Goal: Information Seeking & Learning: Learn about a topic

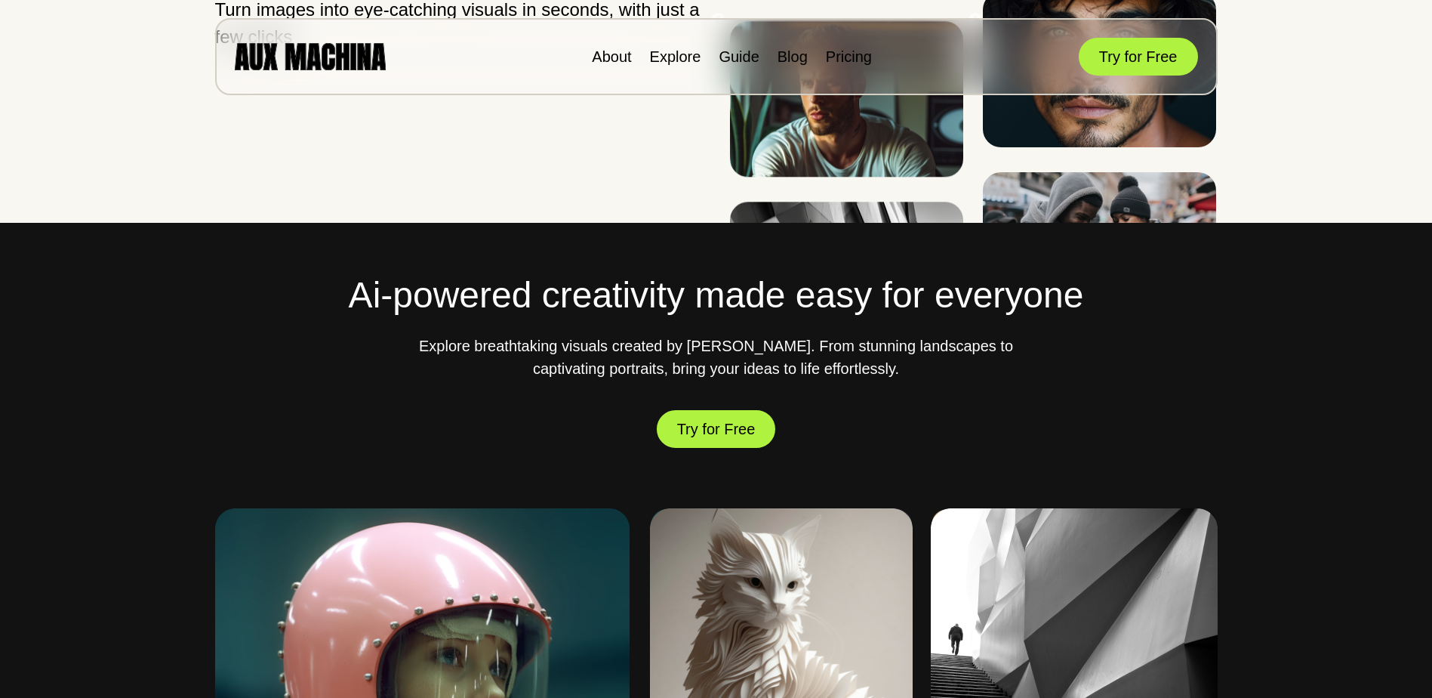
scroll to position [371, 0]
click at [718, 431] on button "Try for Free" at bounding box center [716, 429] width 119 height 42
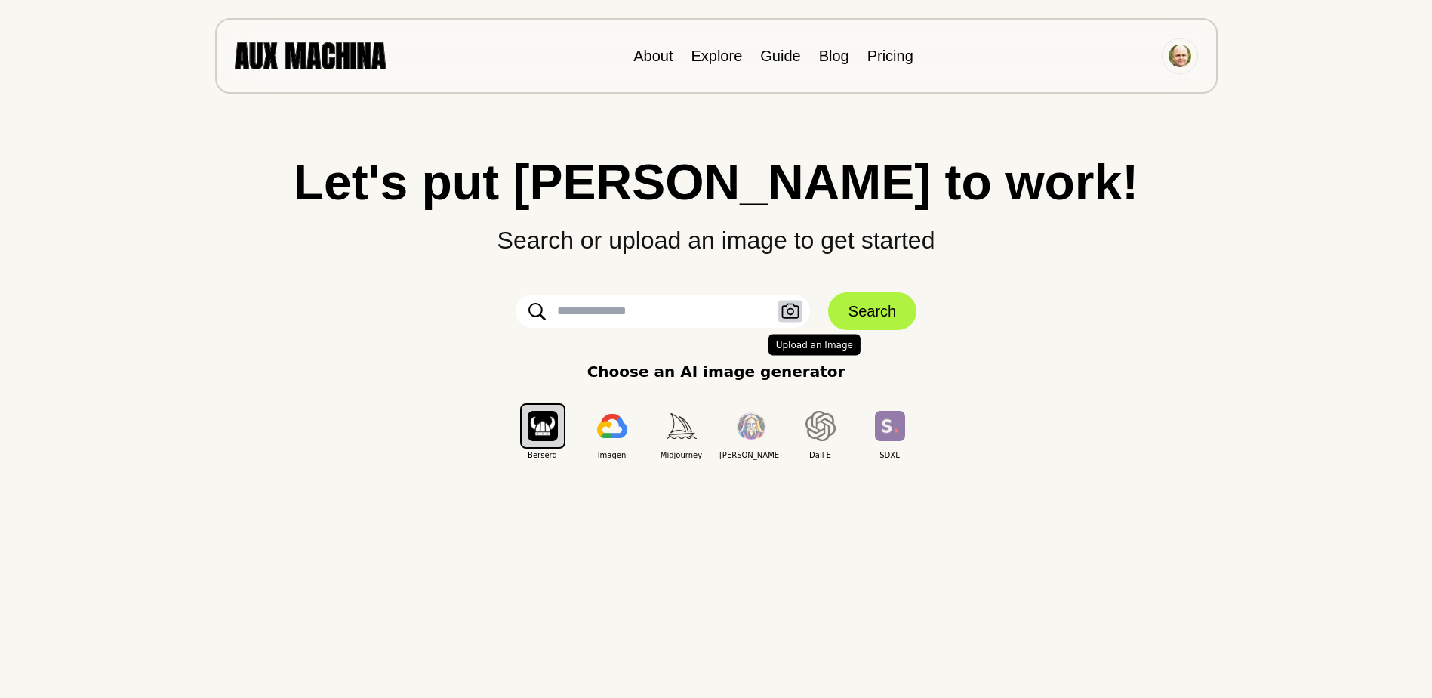
click at [794, 307] on icon "button" at bounding box center [790, 312] width 18 height 16
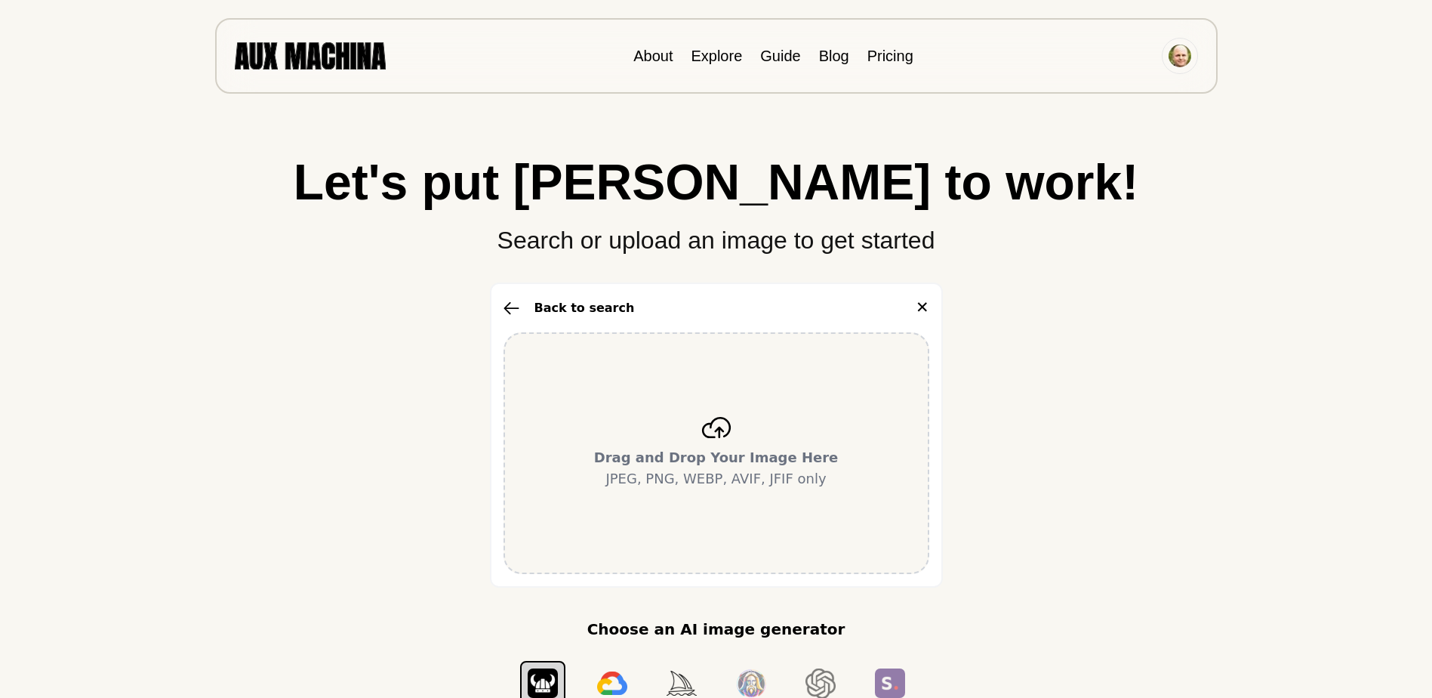
click at [732, 428] on div "Drag and Drop Your Image Here JPEG, PNG, WEBP, AVIF, JFIF only" at bounding box center [717, 453] width 426 height 242
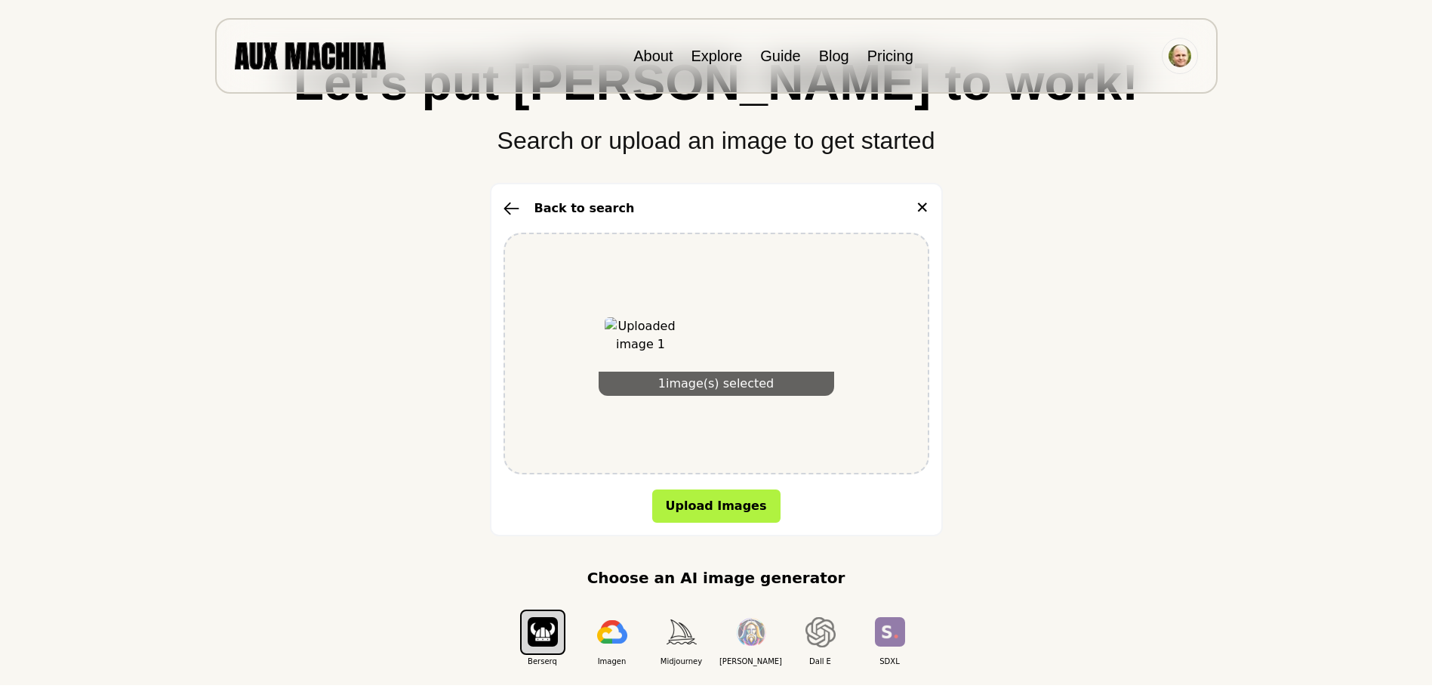
scroll to position [108, 0]
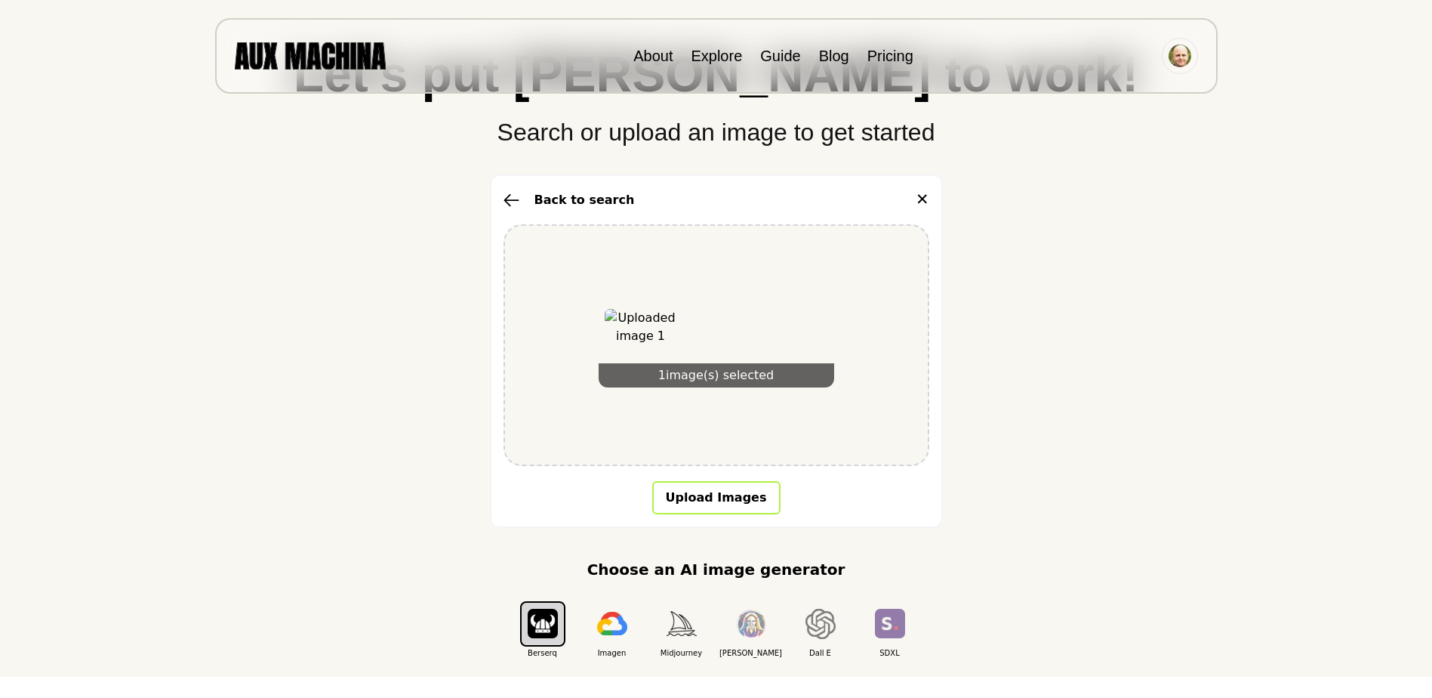
click at [745, 495] on button "Upload Images" at bounding box center [716, 497] width 128 height 33
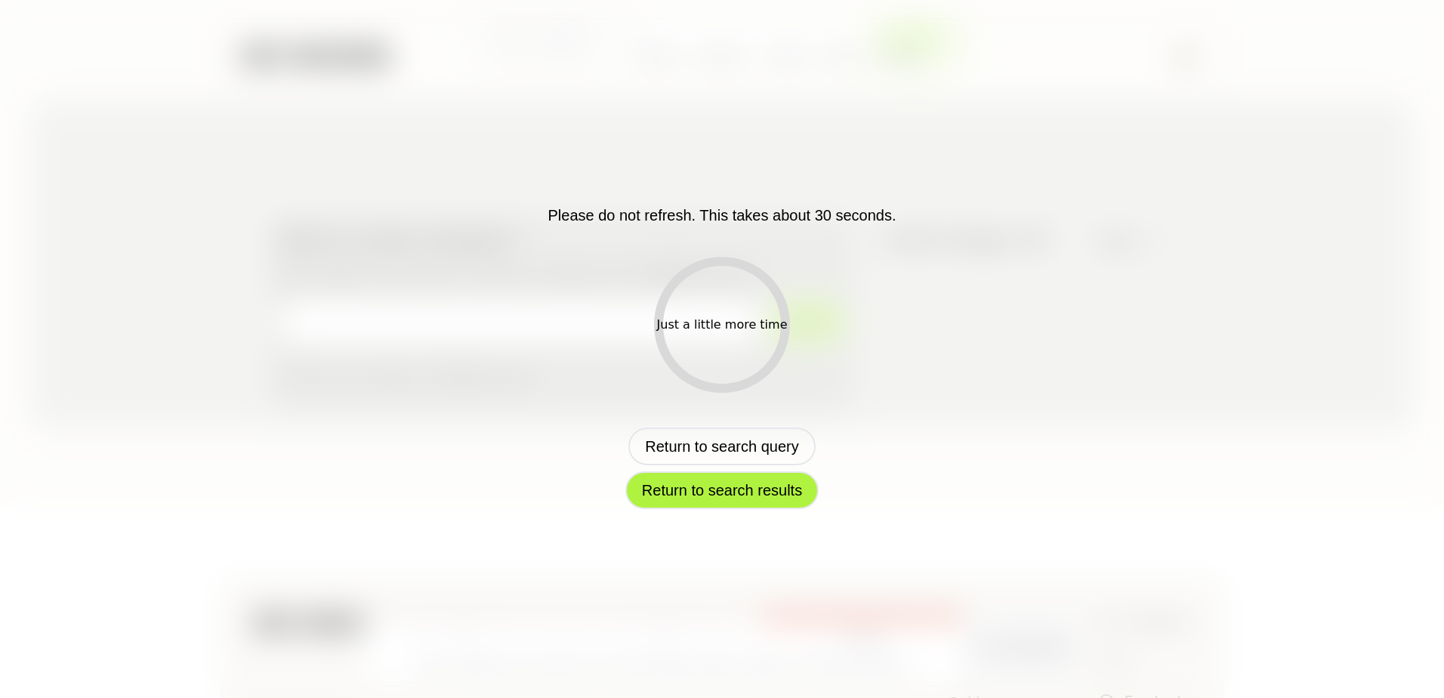
click at [775, 488] on button "Return to search results" at bounding box center [721, 490] width 193 height 38
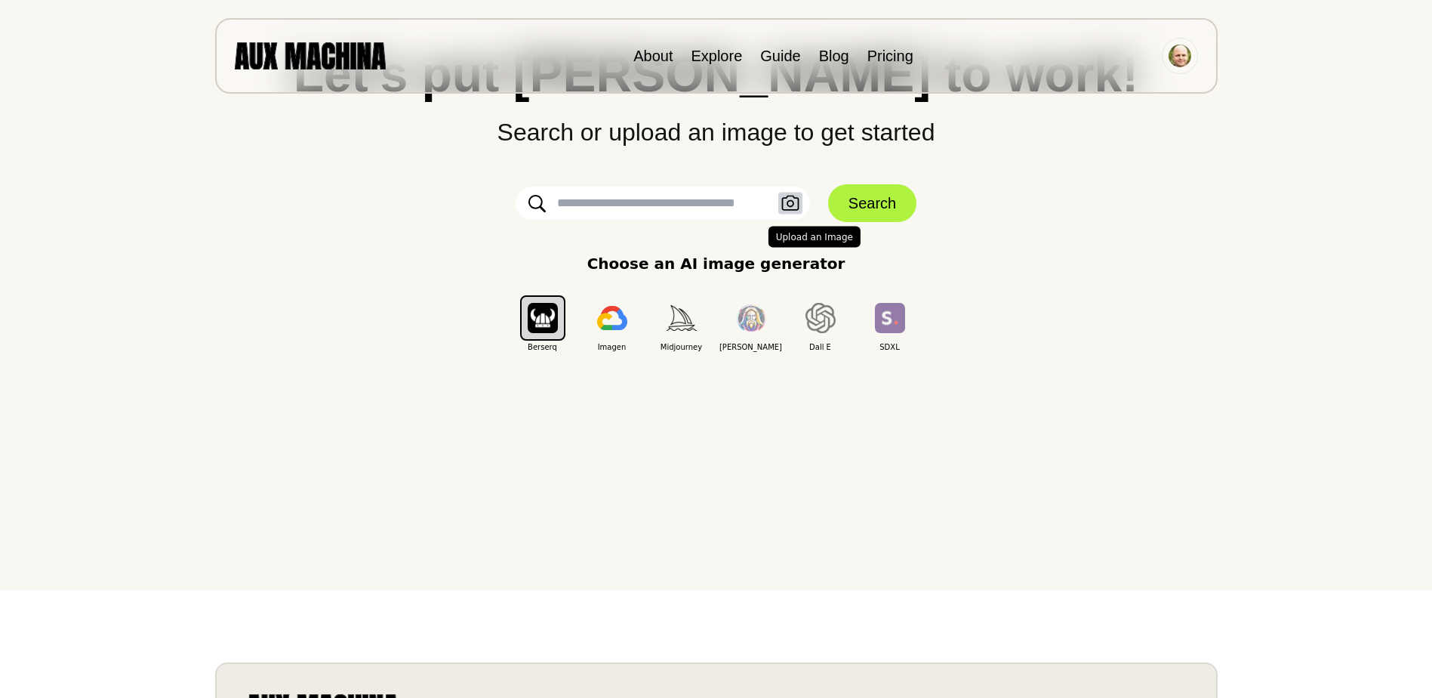
click at [792, 206] on icon "button" at bounding box center [789, 203] width 17 height 15
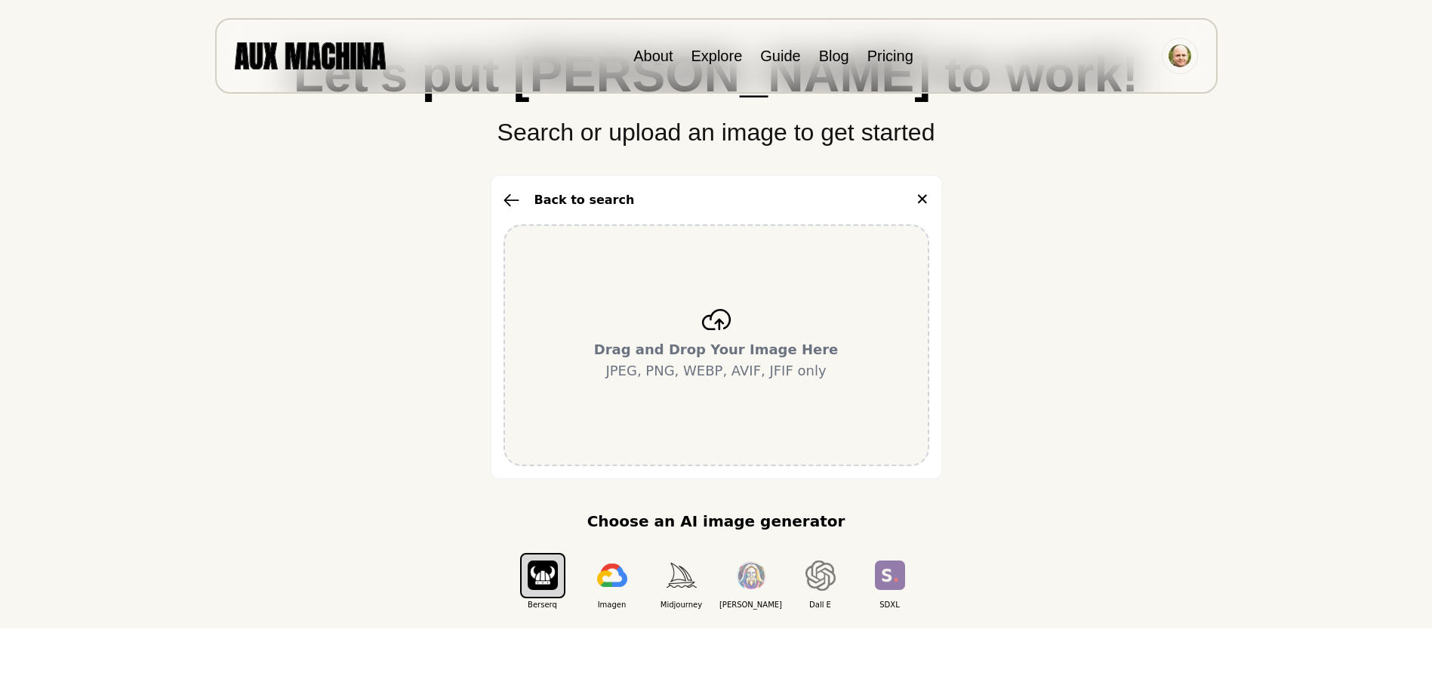
click at [670, 343] on b "Drag and Drop Your Image Here" at bounding box center [716, 349] width 245 height 16
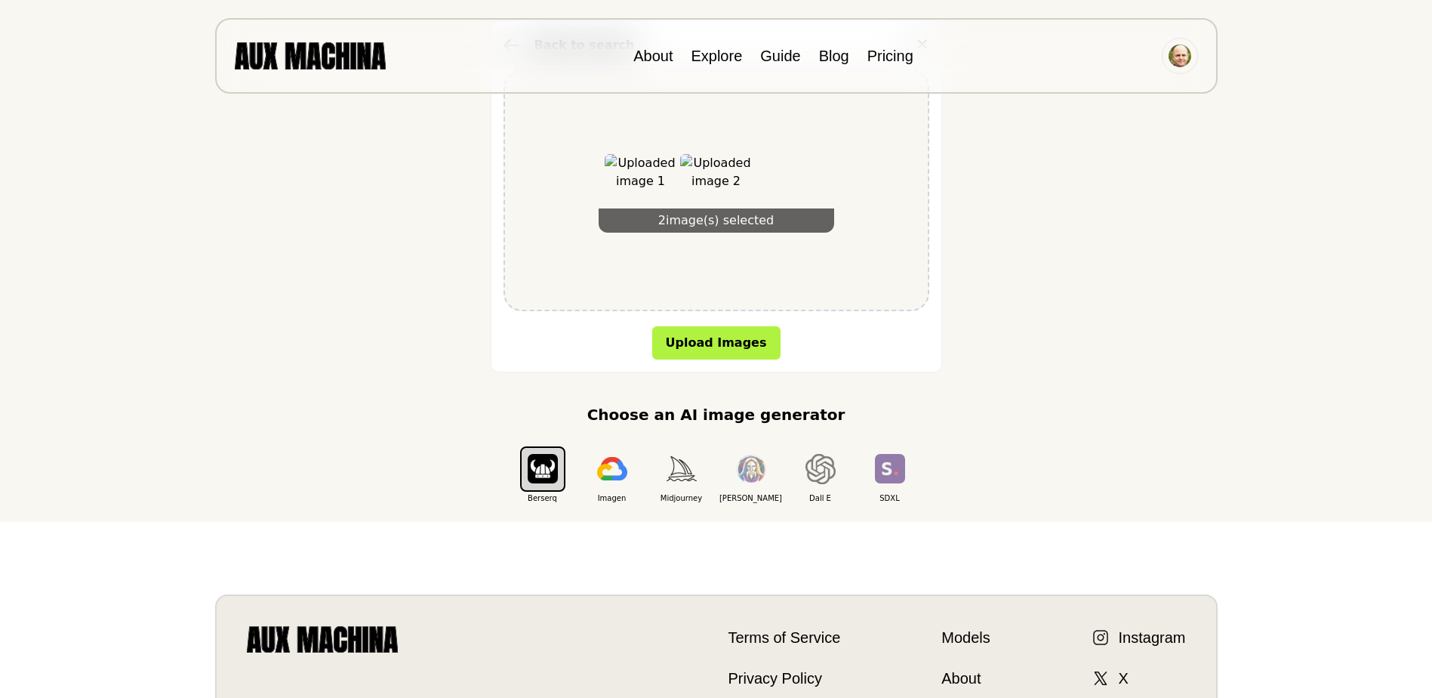
scroll to position [264, 0]
click at [685, 469] on img "button" at bounding box center [682, 467] width 30 height 25
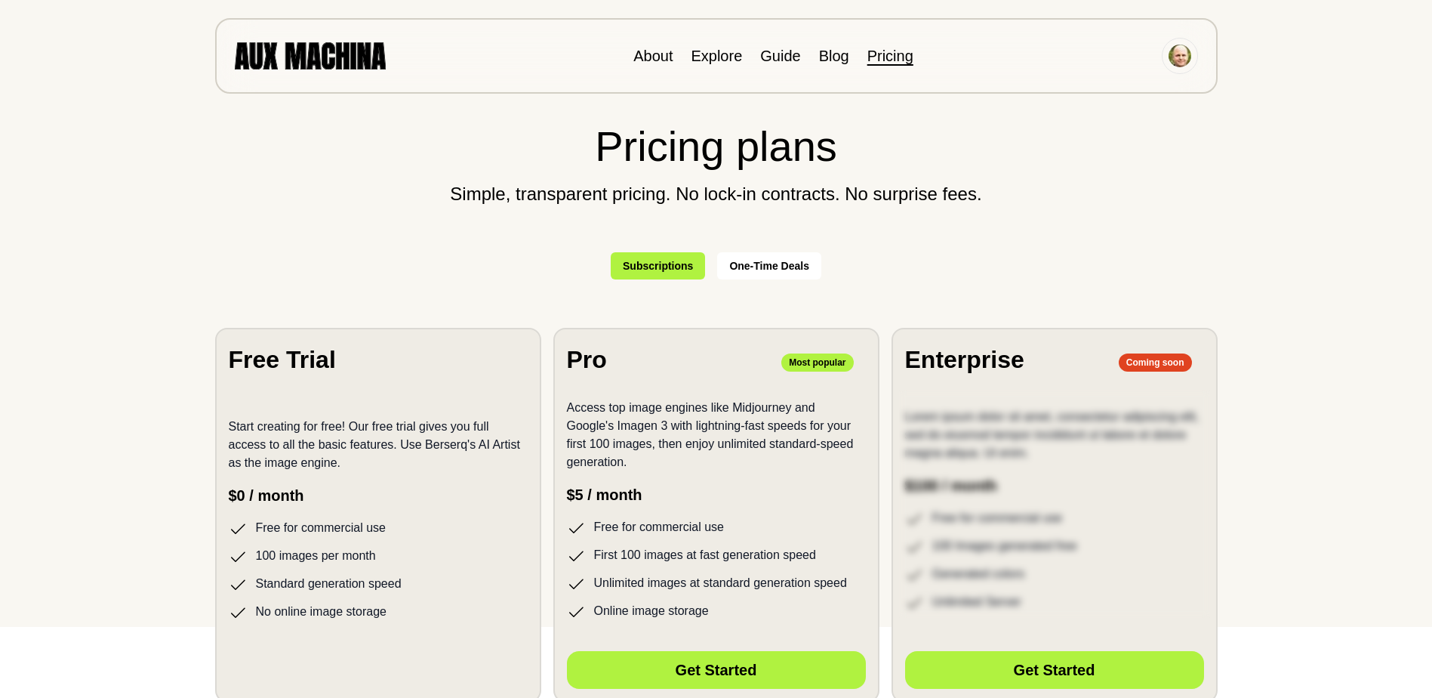
scroll to position [153, 0]
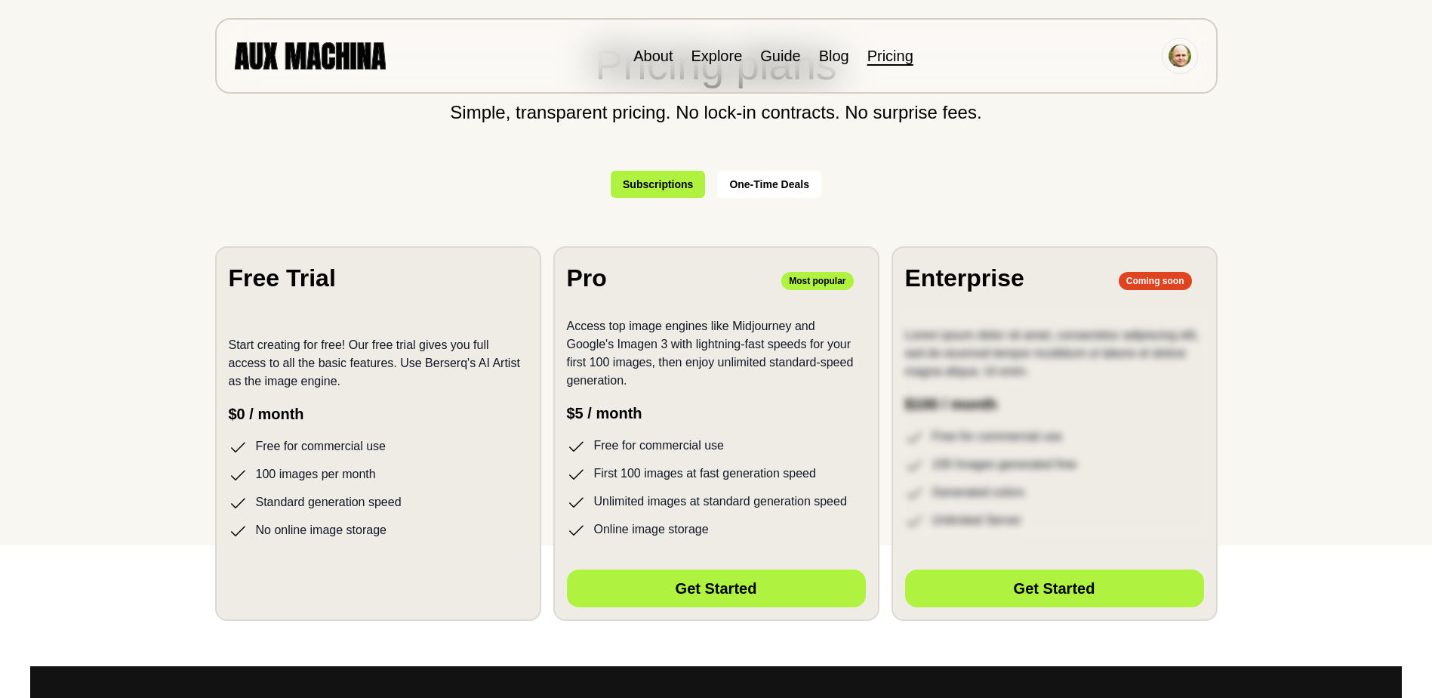
click at [302, 402] on div "Start creating for free! Our free trial gives you full access to all the basic …" at bounding box center [378, 429] width 299 height 222
click at [781, 186] on button "One-Time Deals" at bounding box center [769, 184] width 104 height 27
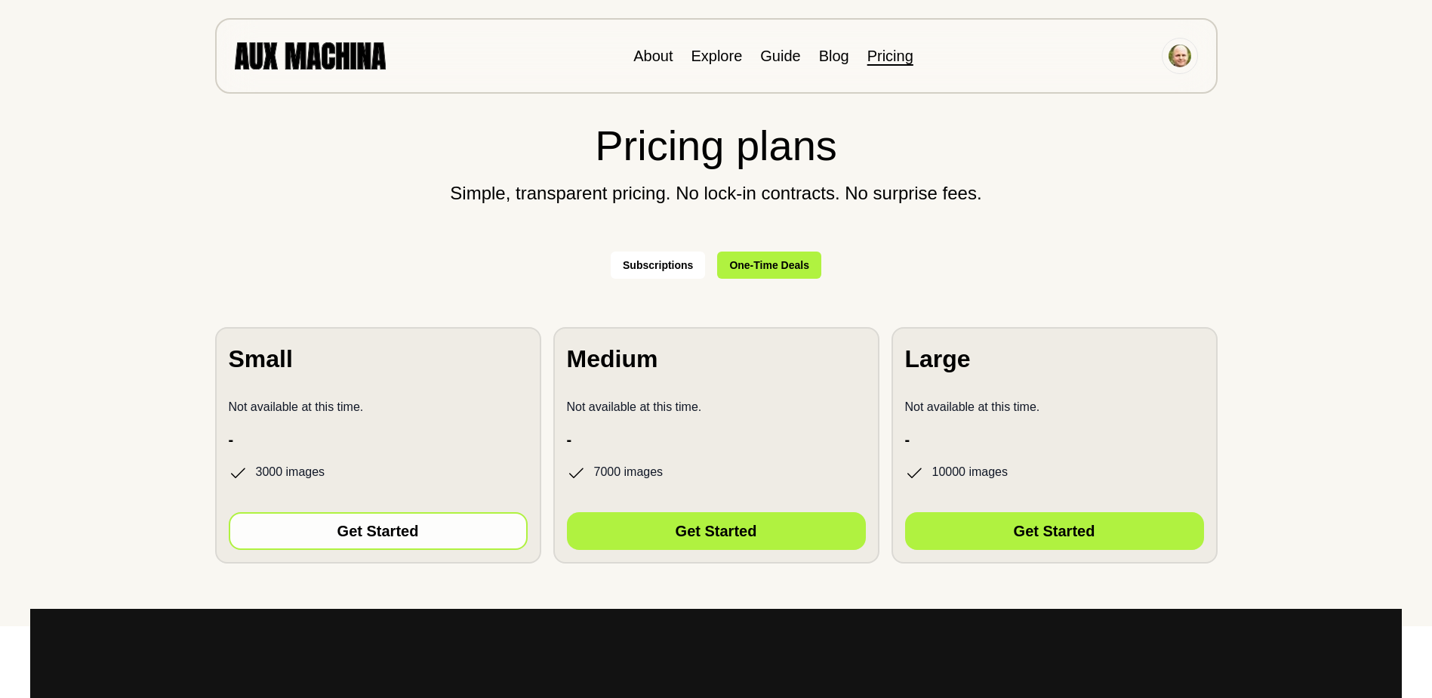
scroll to position [0, 0]
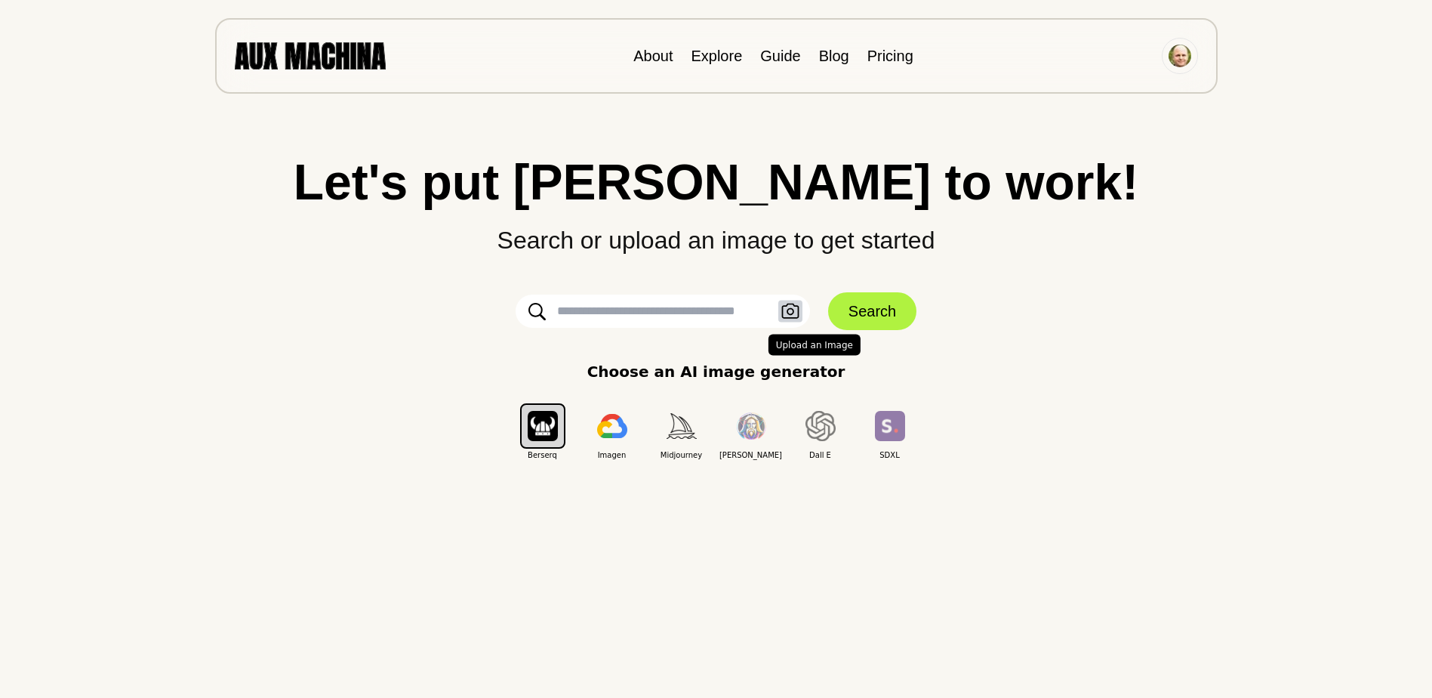
click at [794, 314] on icon "button" at bounding box center [790, 312] width 18 height 16
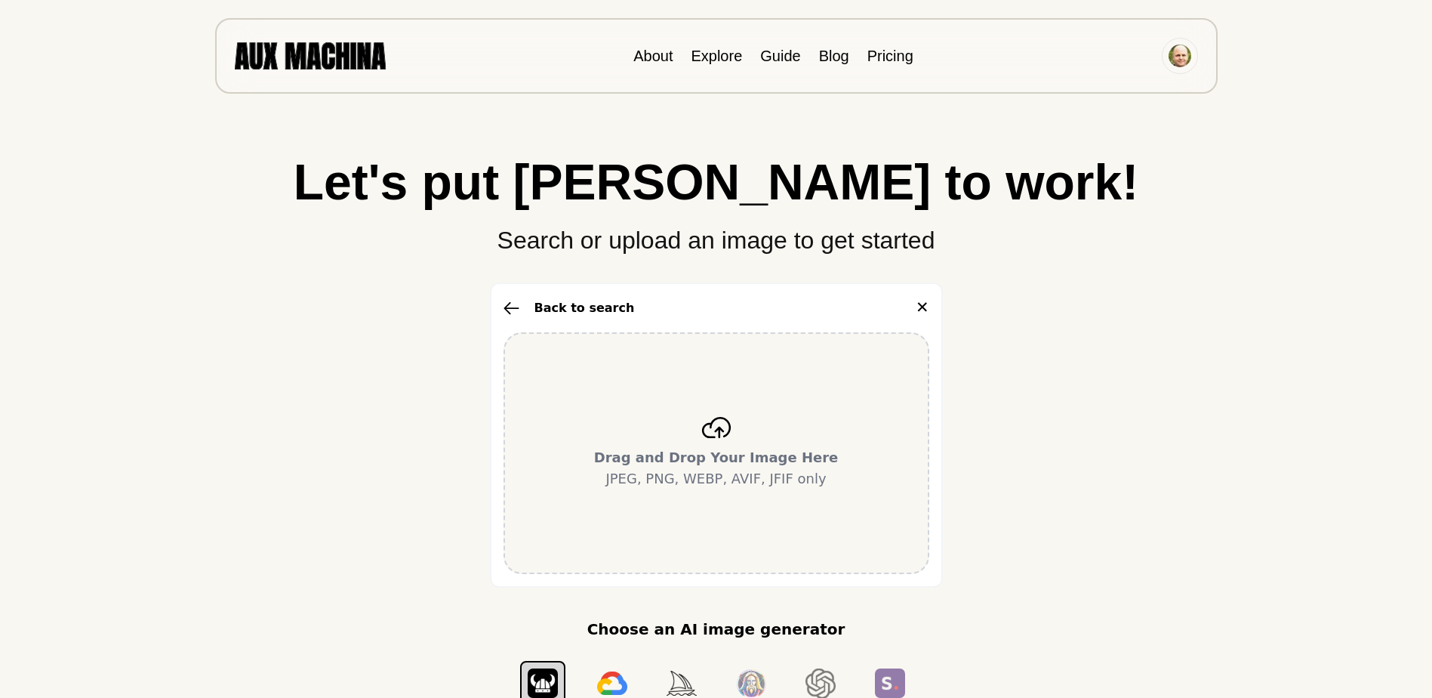
click at [701, 418] on icon at bounding box center [716, 427] width 30 height 21
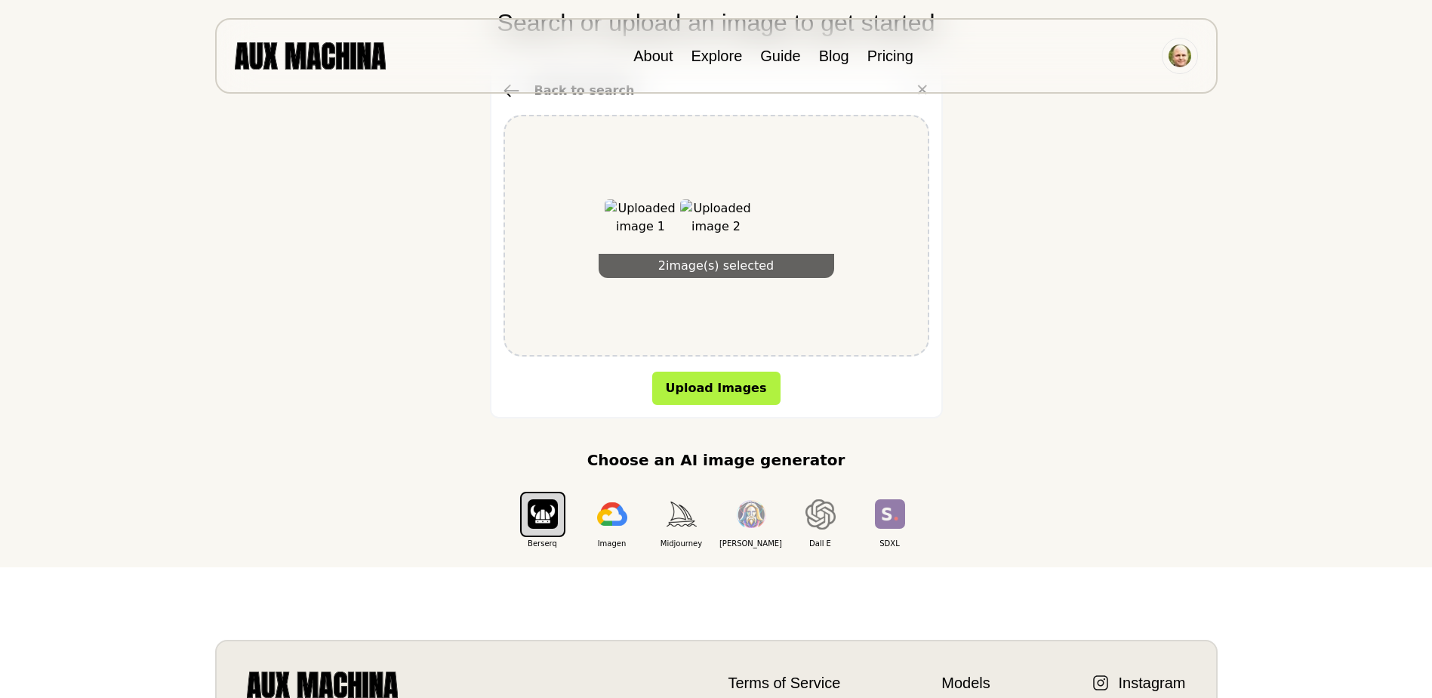
scroll to position [218, 0]
click at [815, 524] on img "button" at bounding box center [821, 513] width 30 height 30
click at [548, 508] on img "button" at bounding box center [543, 512] width 30 height 29
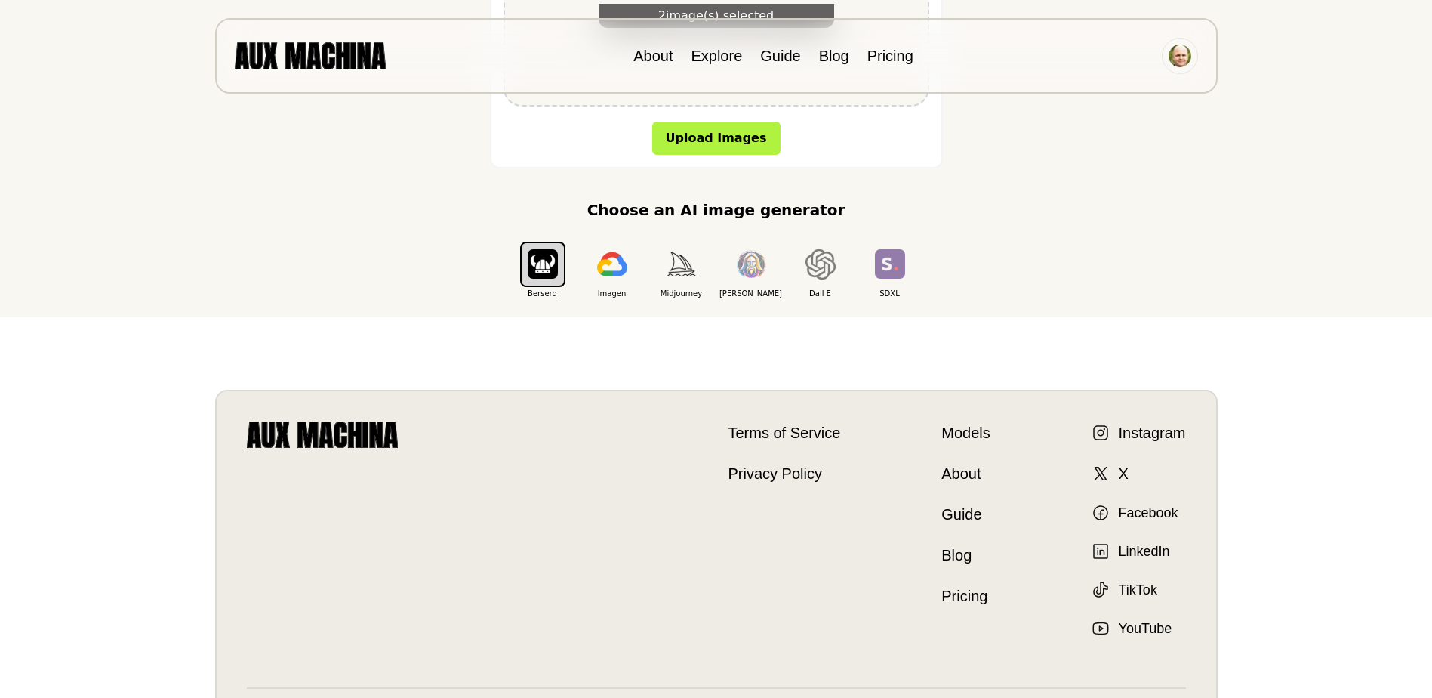
scroll to position [470, 0]
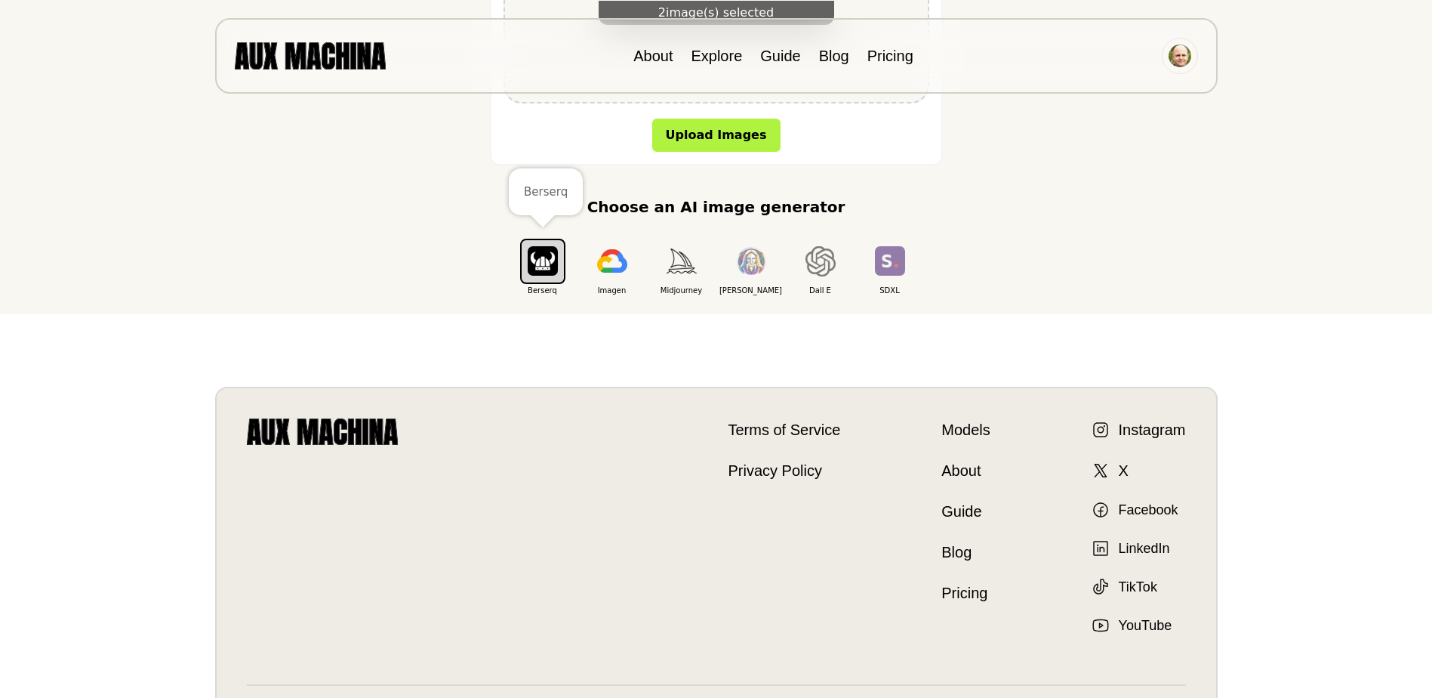
click at [547, 260] on img "button" at bounding box center [543, 260] width 30 height 29
click at [616, 270] on img "button" at bounding box center [612, 261] width 30 height 24
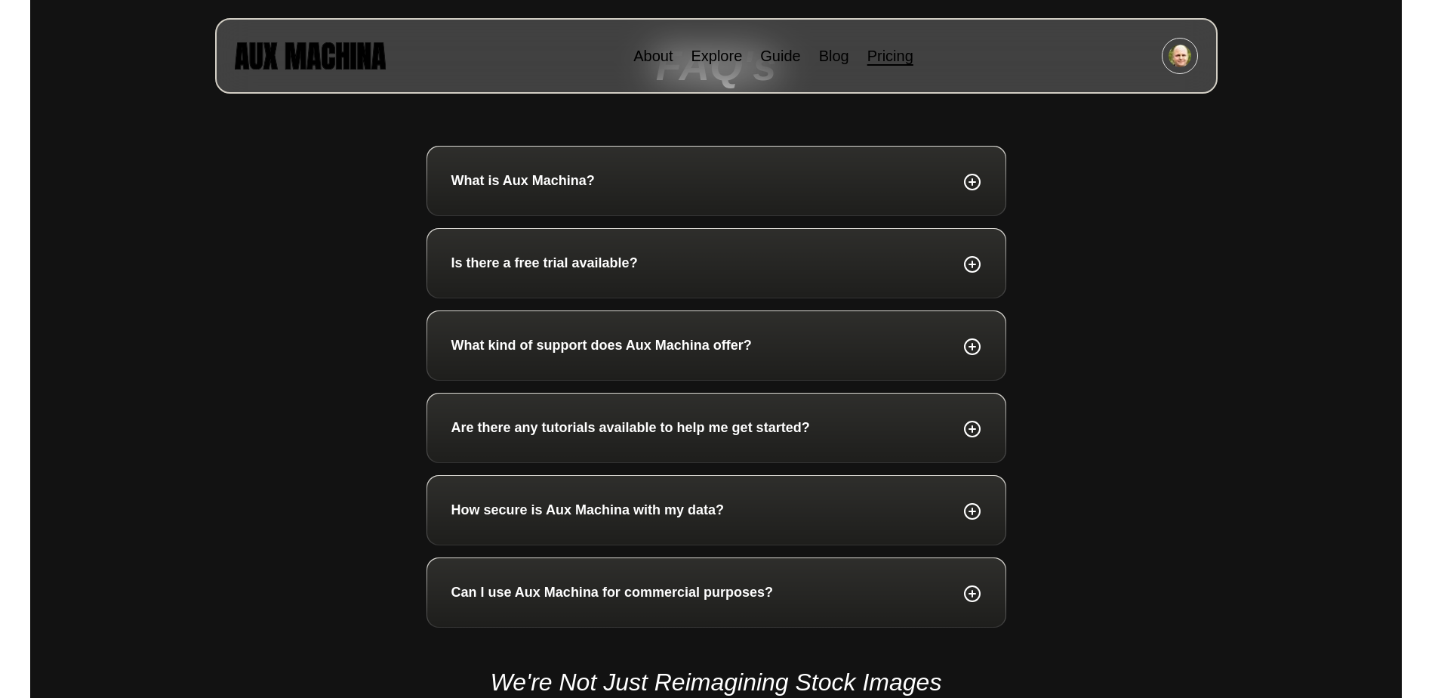
scroll to position [860, 0]
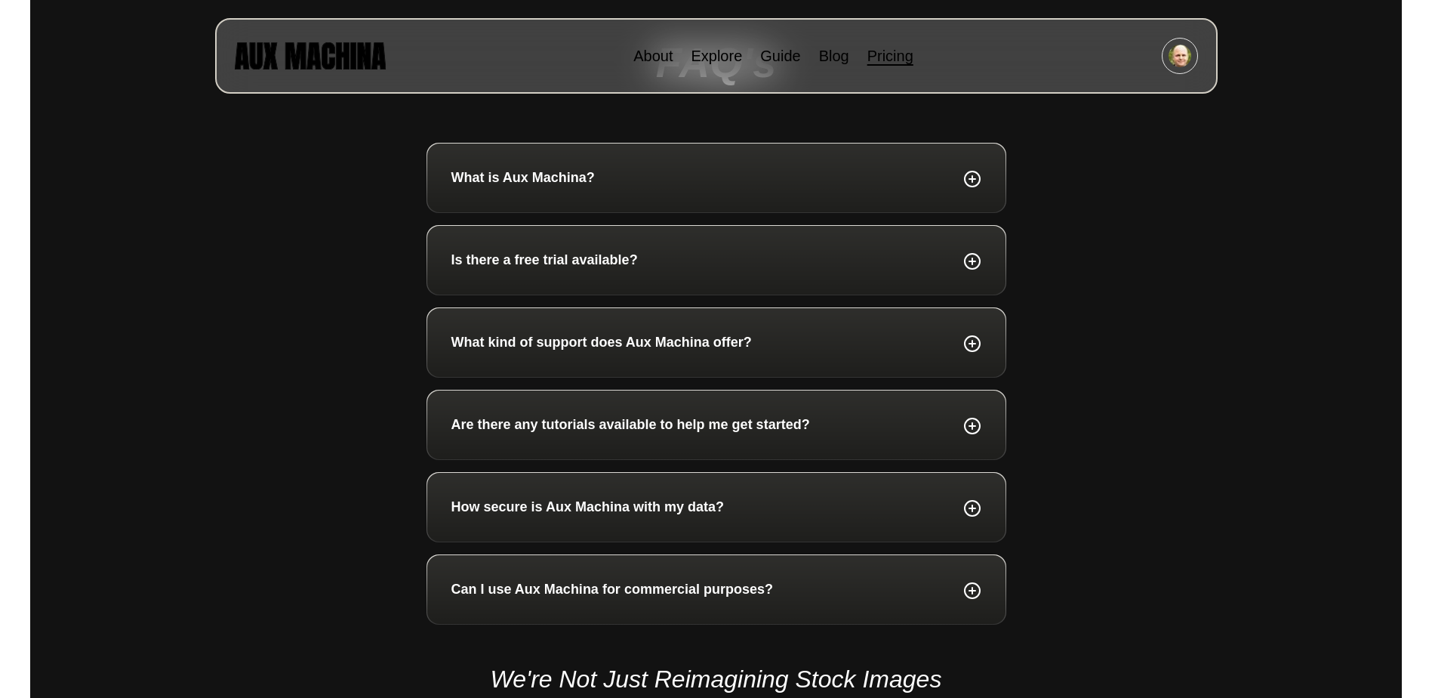
click at [498, 250] on p "Is there a free trial available?" at bounding box center [545, 260] width 186 height 20
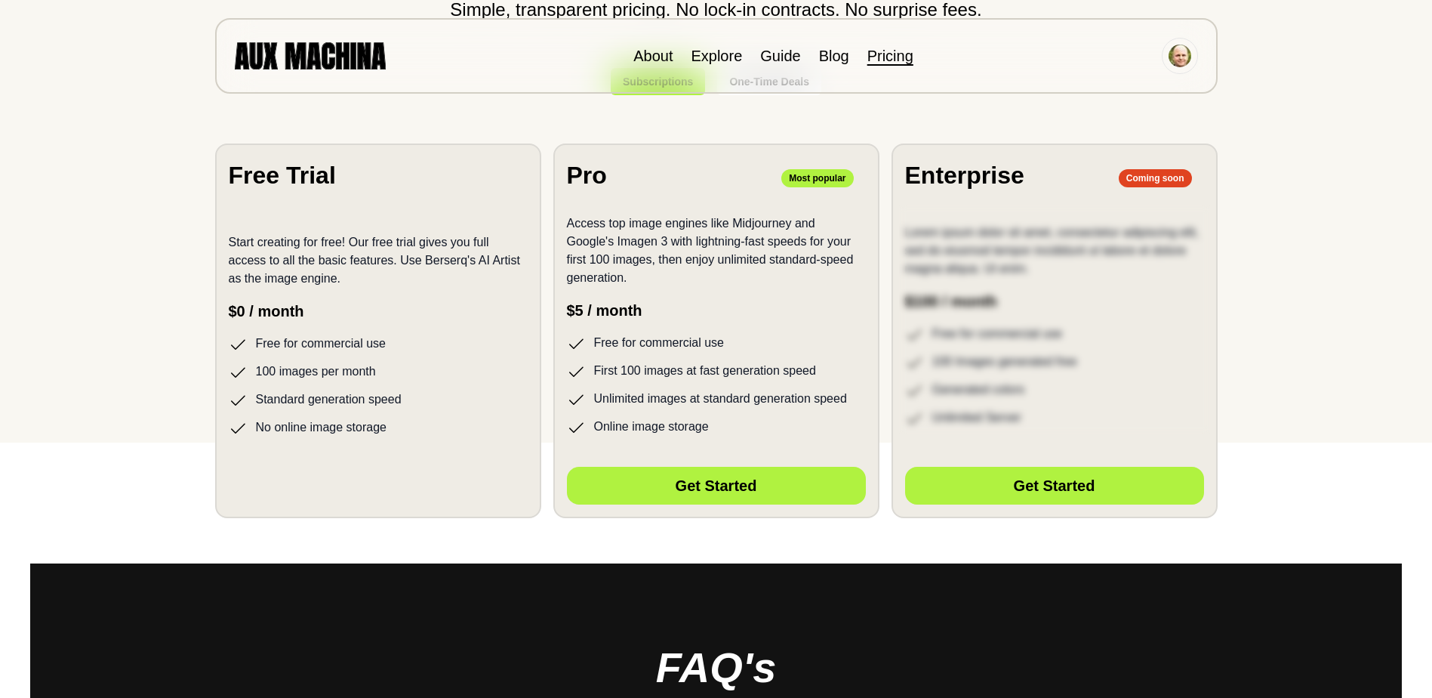
scroll to position [253, 0]
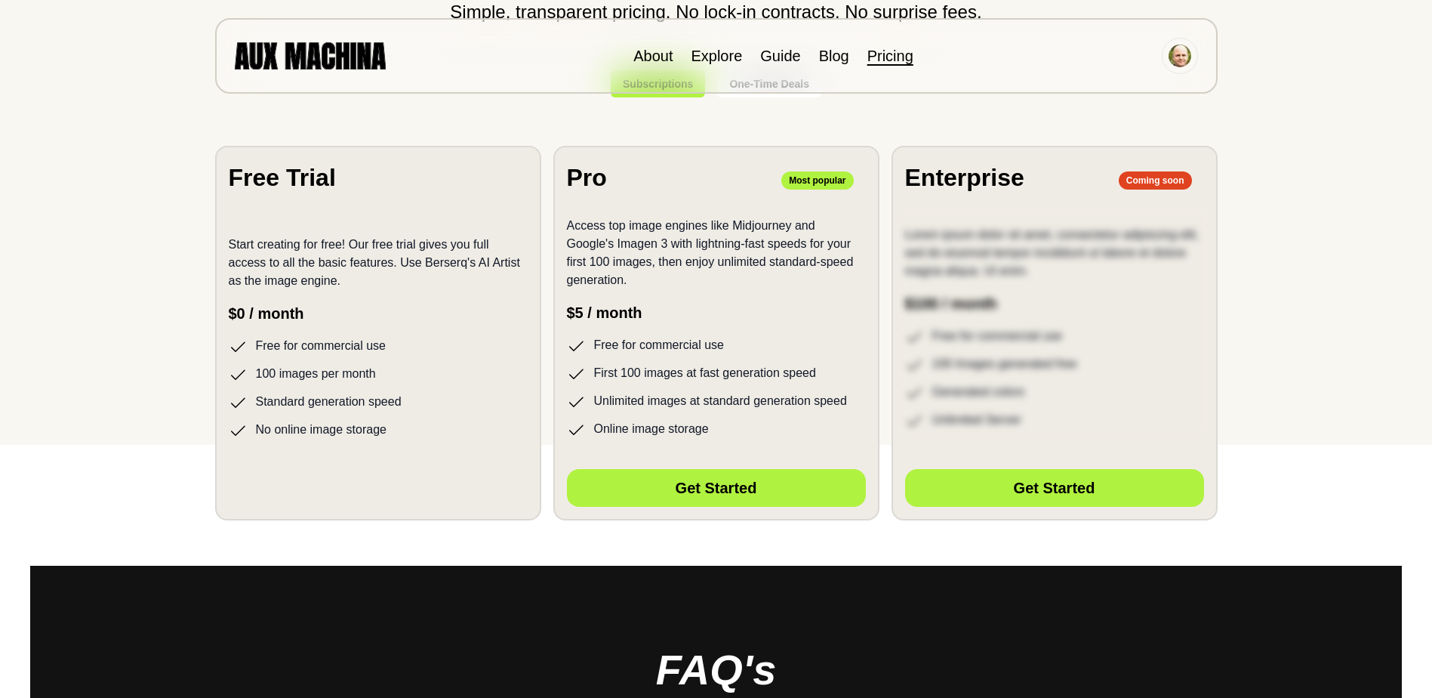
click at [333, 307] on p "$0 / month" at bounding box center [378, 313] width 299 height 23
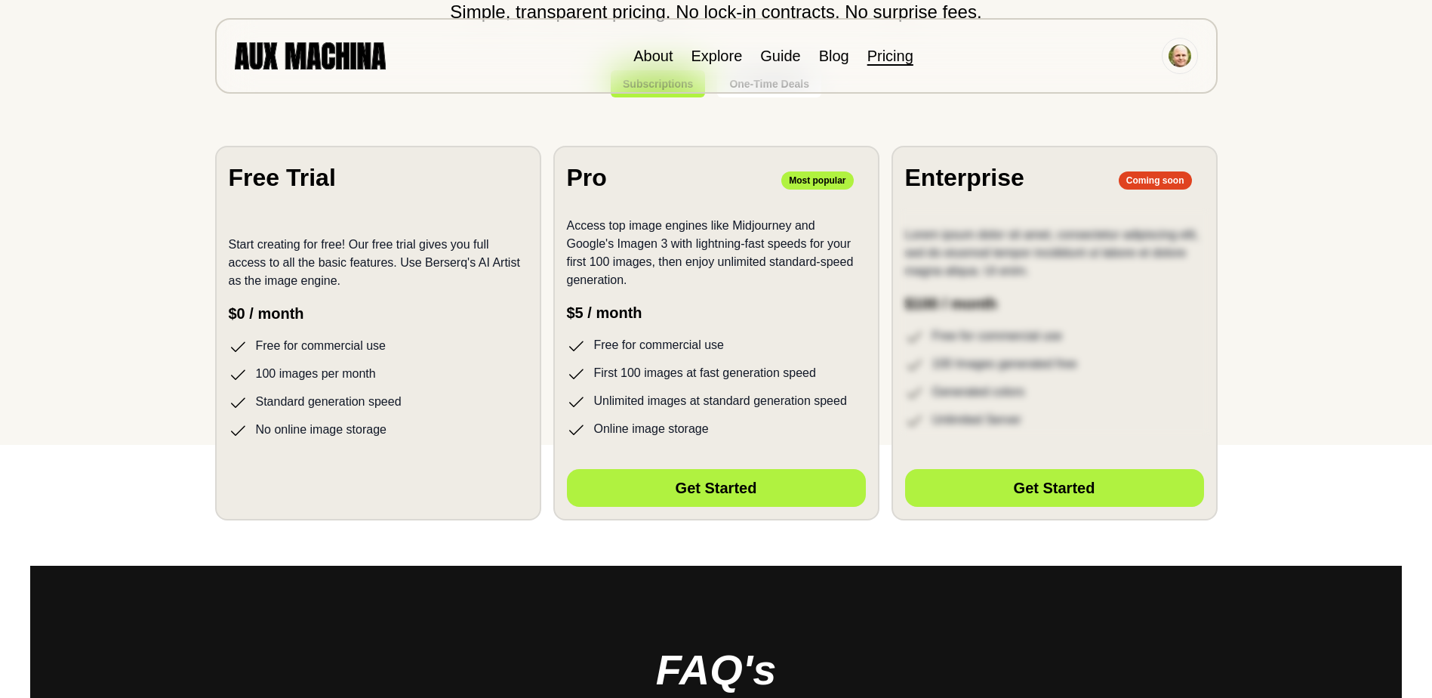
drag, startPoint x: 333, startPoint y: 307, endPoint x: 464, endPoint y: 106, distance: 239.0
click at [464, 106] on section "Pricing plans Simple, transparent pricing. No lock-in contracts. No surprise fe…" at bounding box center [716, 220] width 1087 height 690
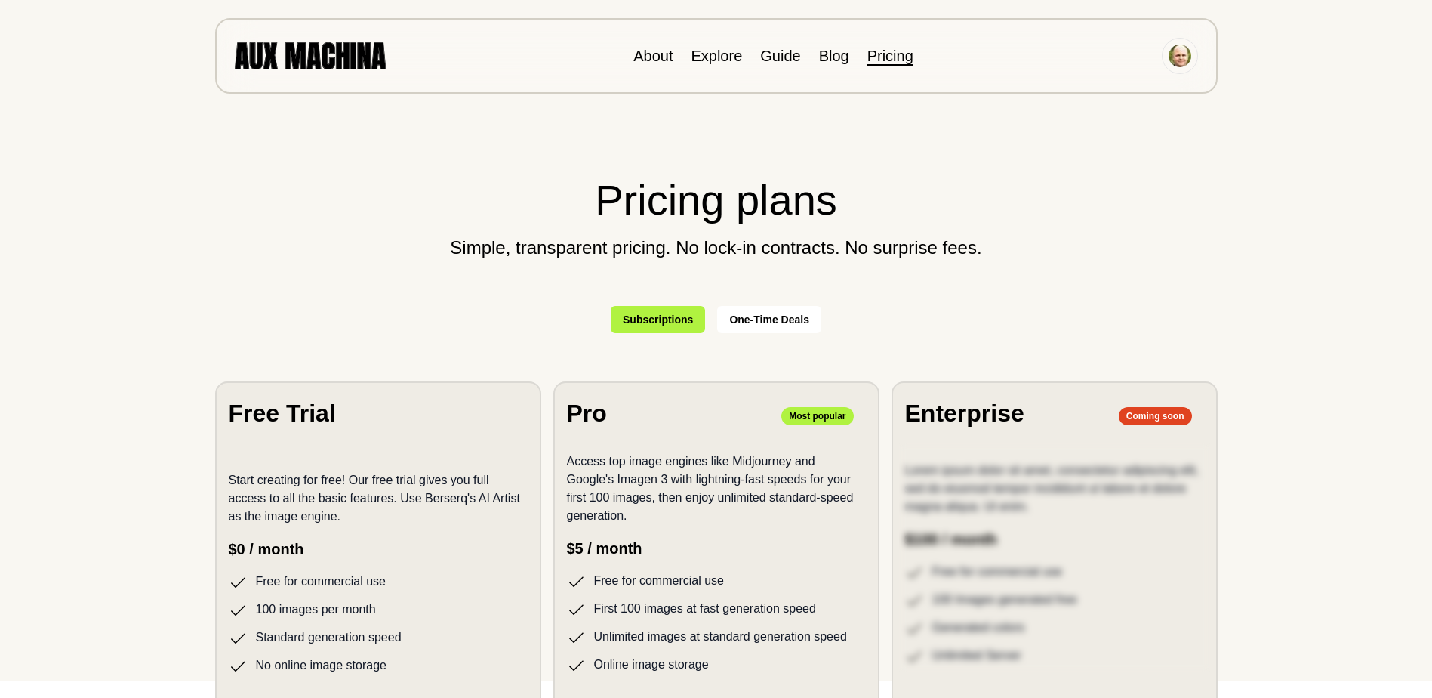
scroll to position [0, 0]
